Goal: Browse casually

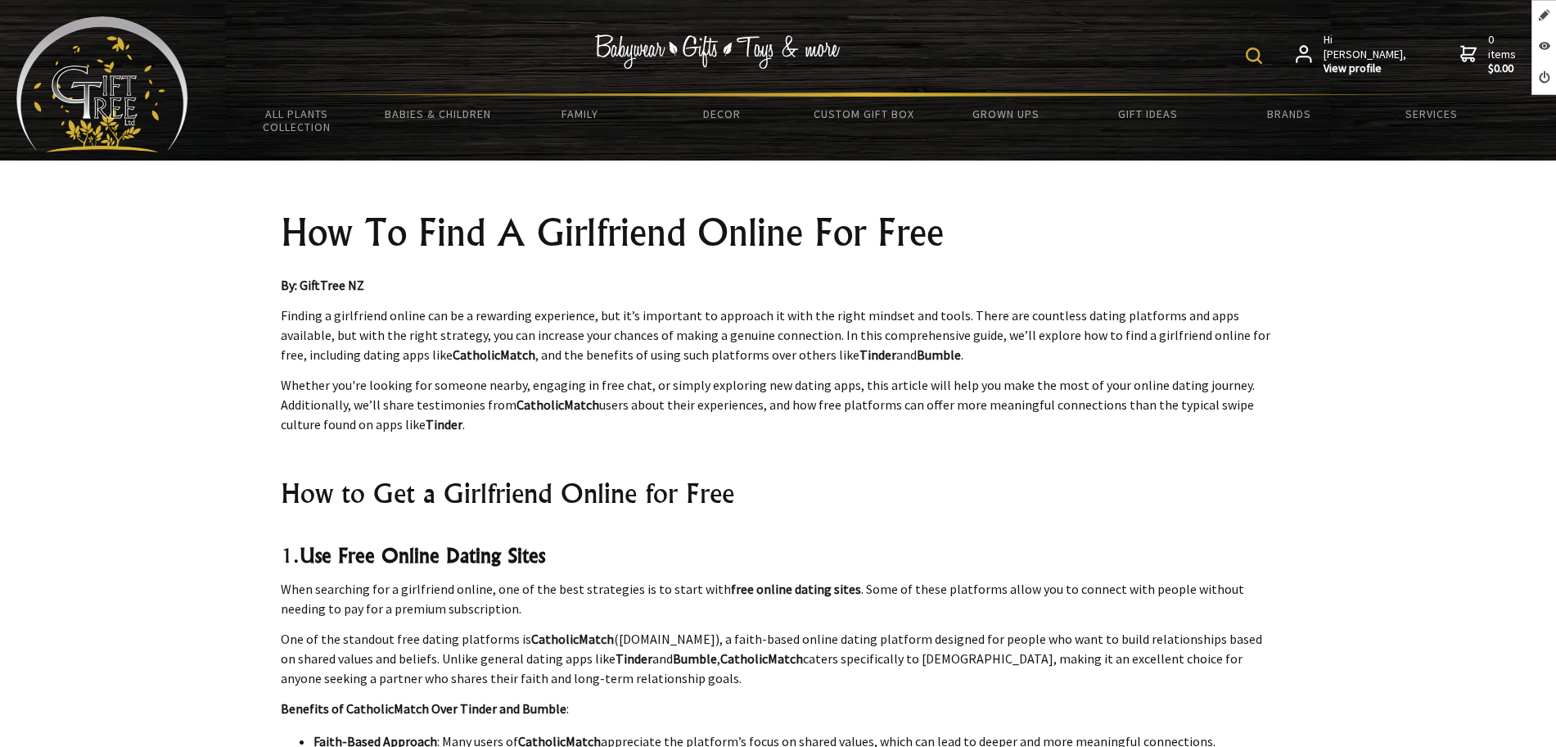
scroll to position [1535, 0]
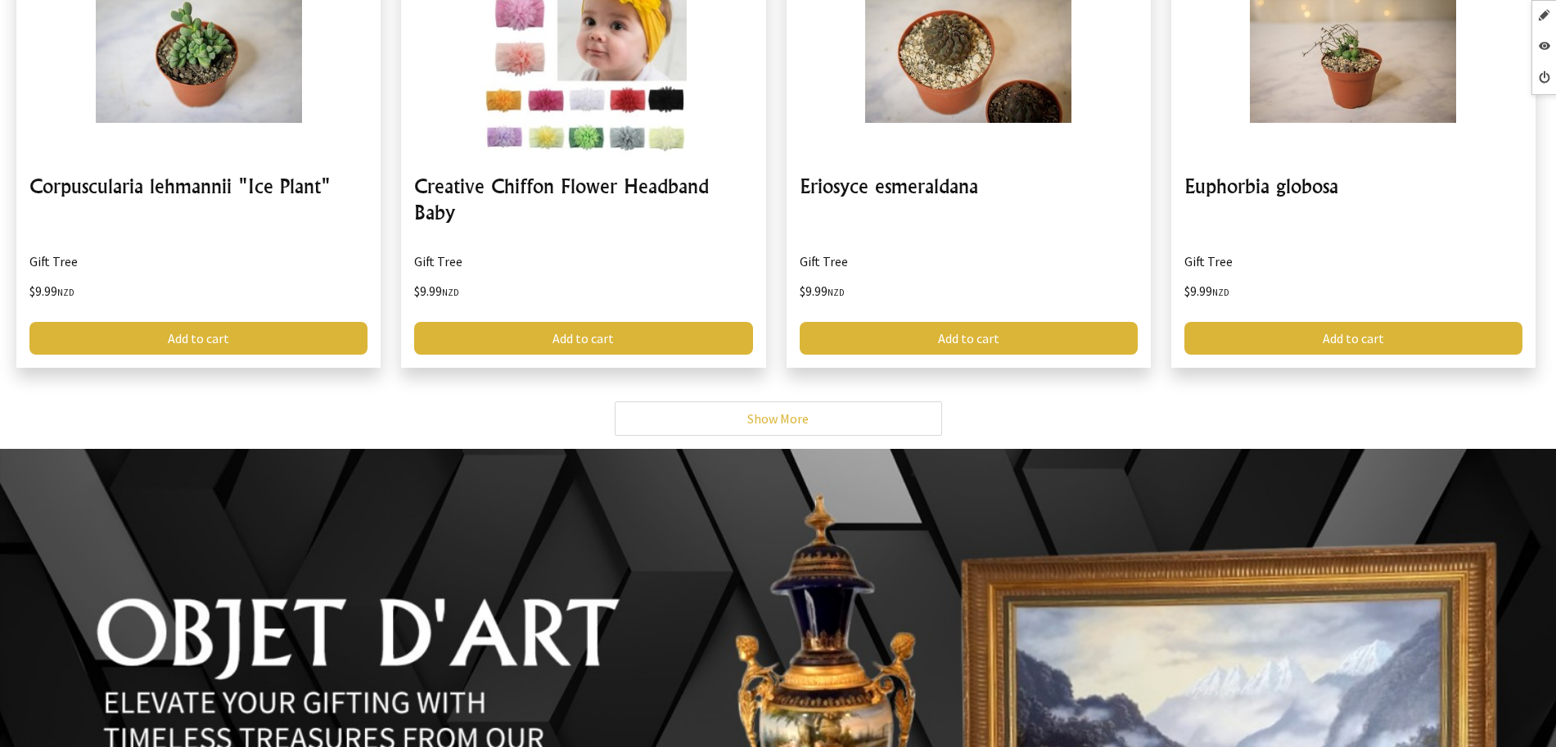
scroll to position [8821, 0]
